Goal: Information Seeking & Learning: Learn about a topic

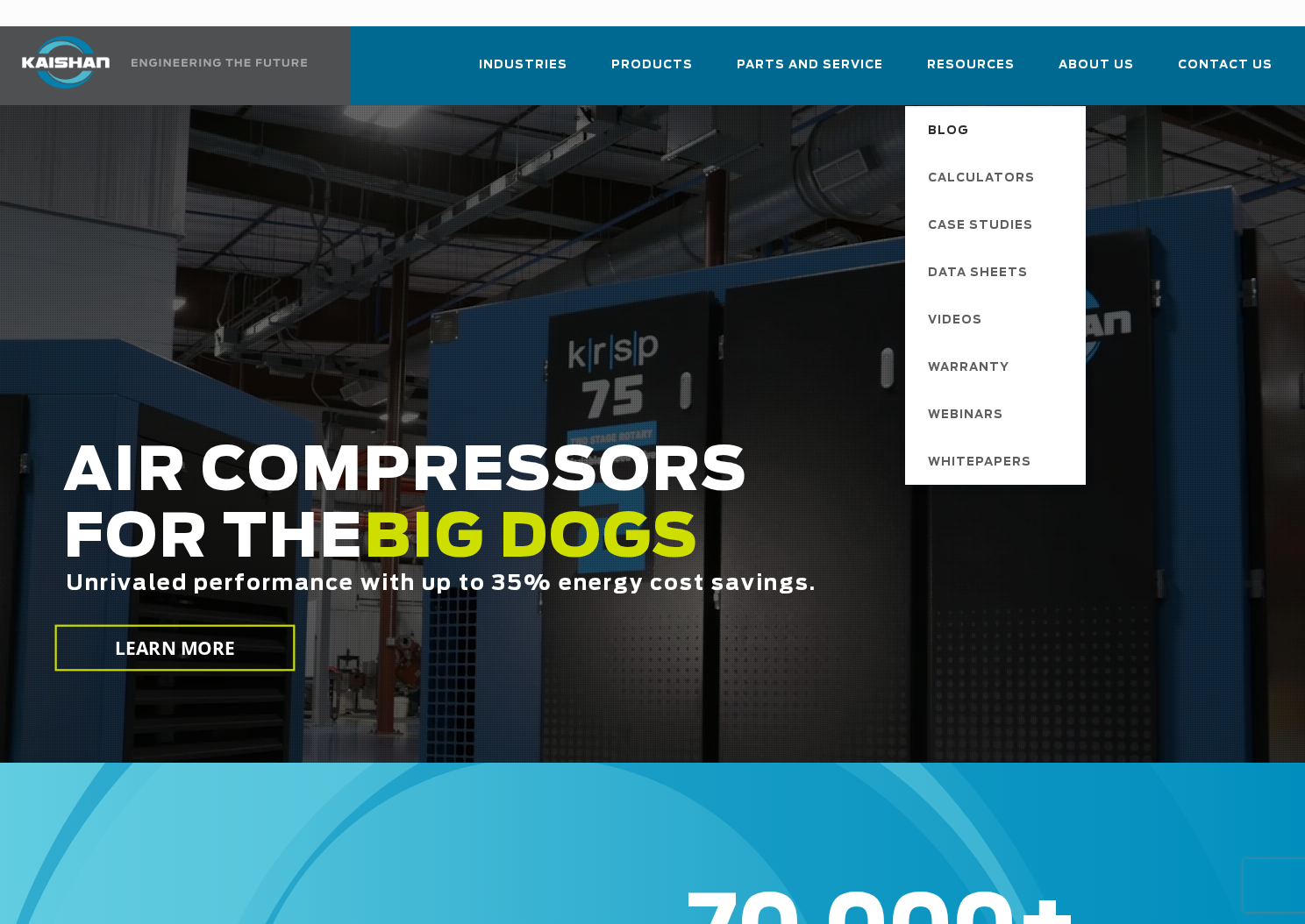
click at [955, 116] on span "Blog" at bounding box center [949, 131] width 41 height 30
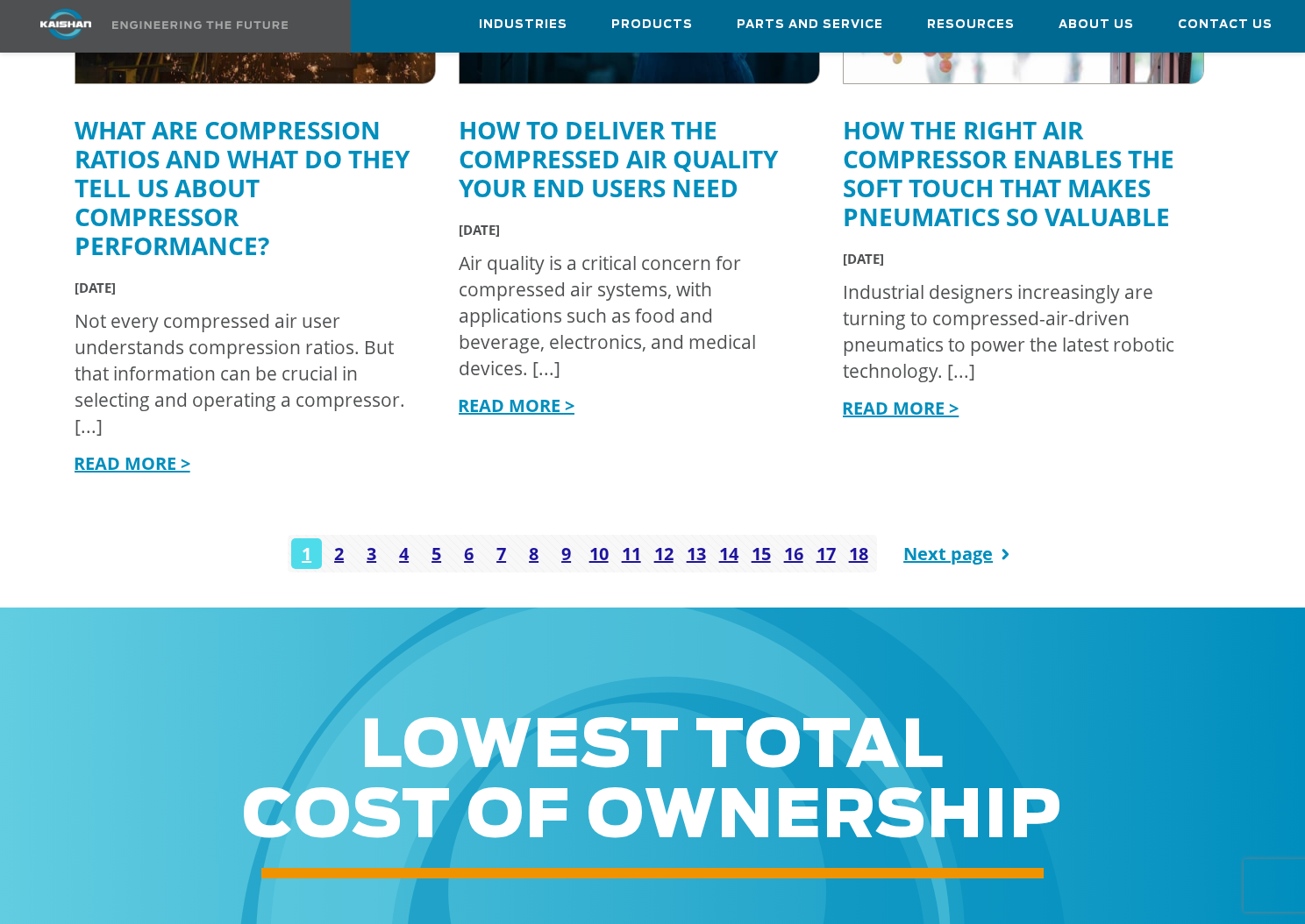
scroll to position [2277, 0]
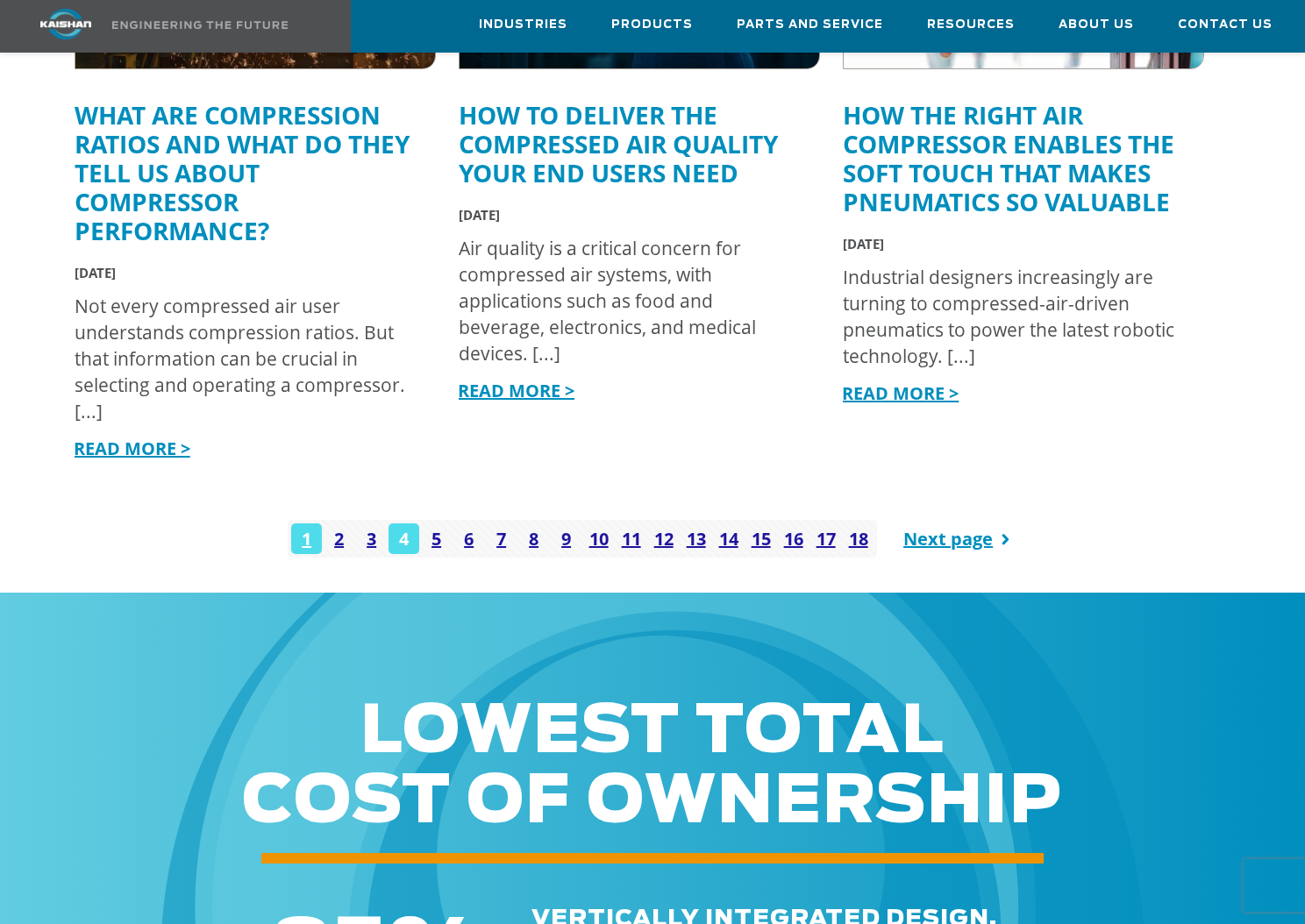
click at [402, 523] on link "4" at bounding box center [404, 539] width 31 height 31
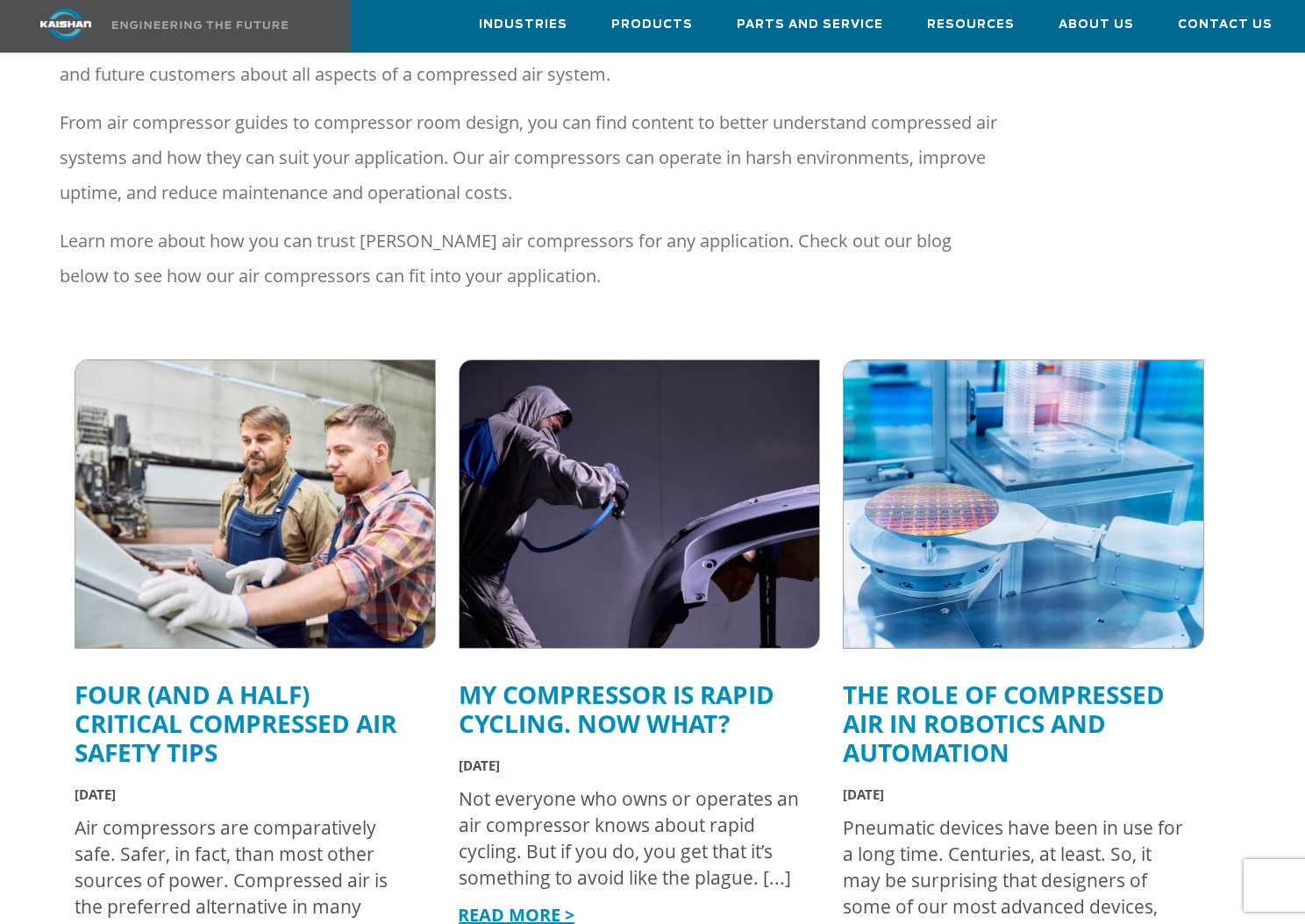
scroll to position [348, 0]
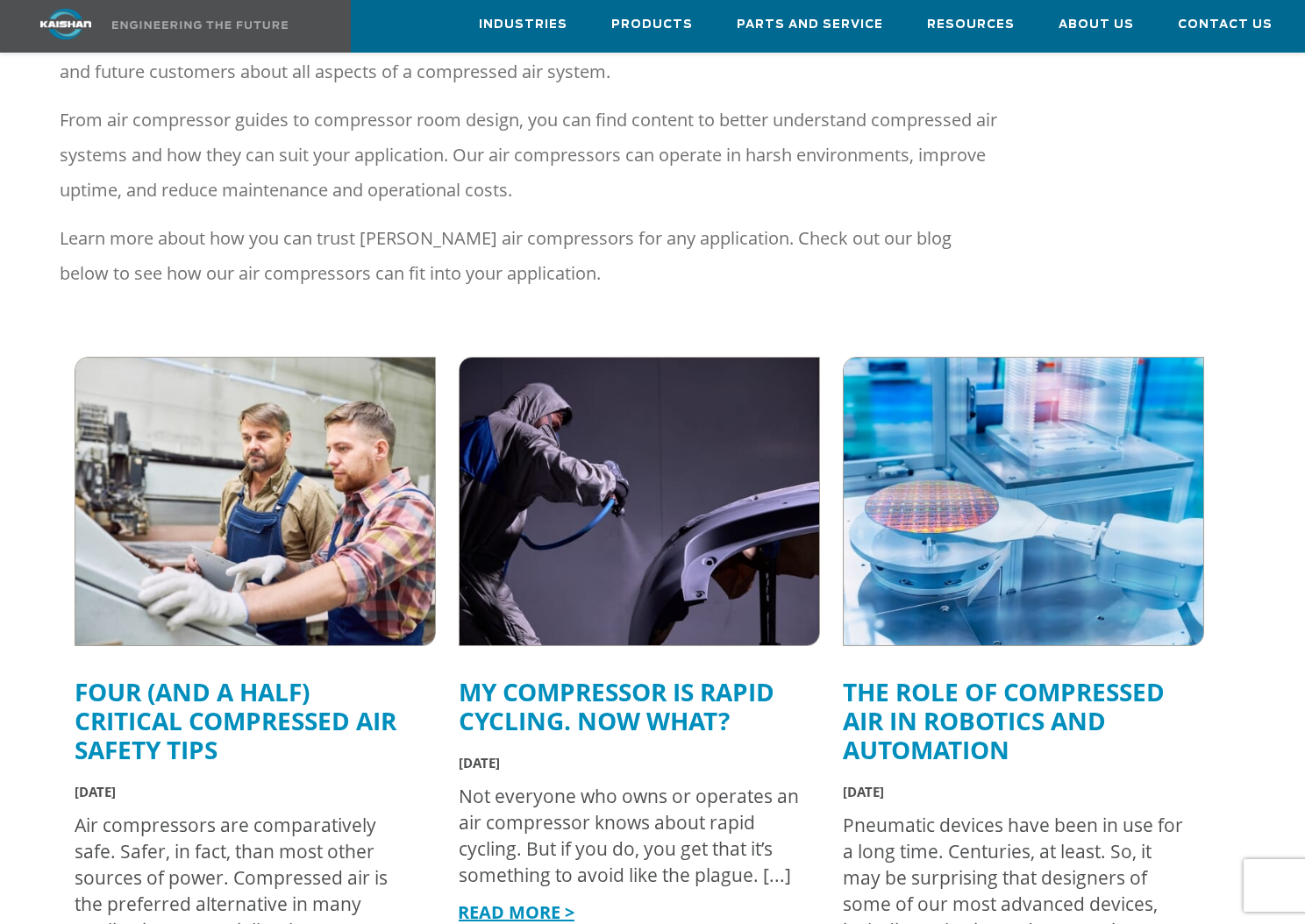
click at [151, 693] on link "Four (and a Half) Critical Compressed Air Safety Tips" at bounding box center [235, 720] width 321 height 91
